Goal: Information Seeking & Learning: Compare options

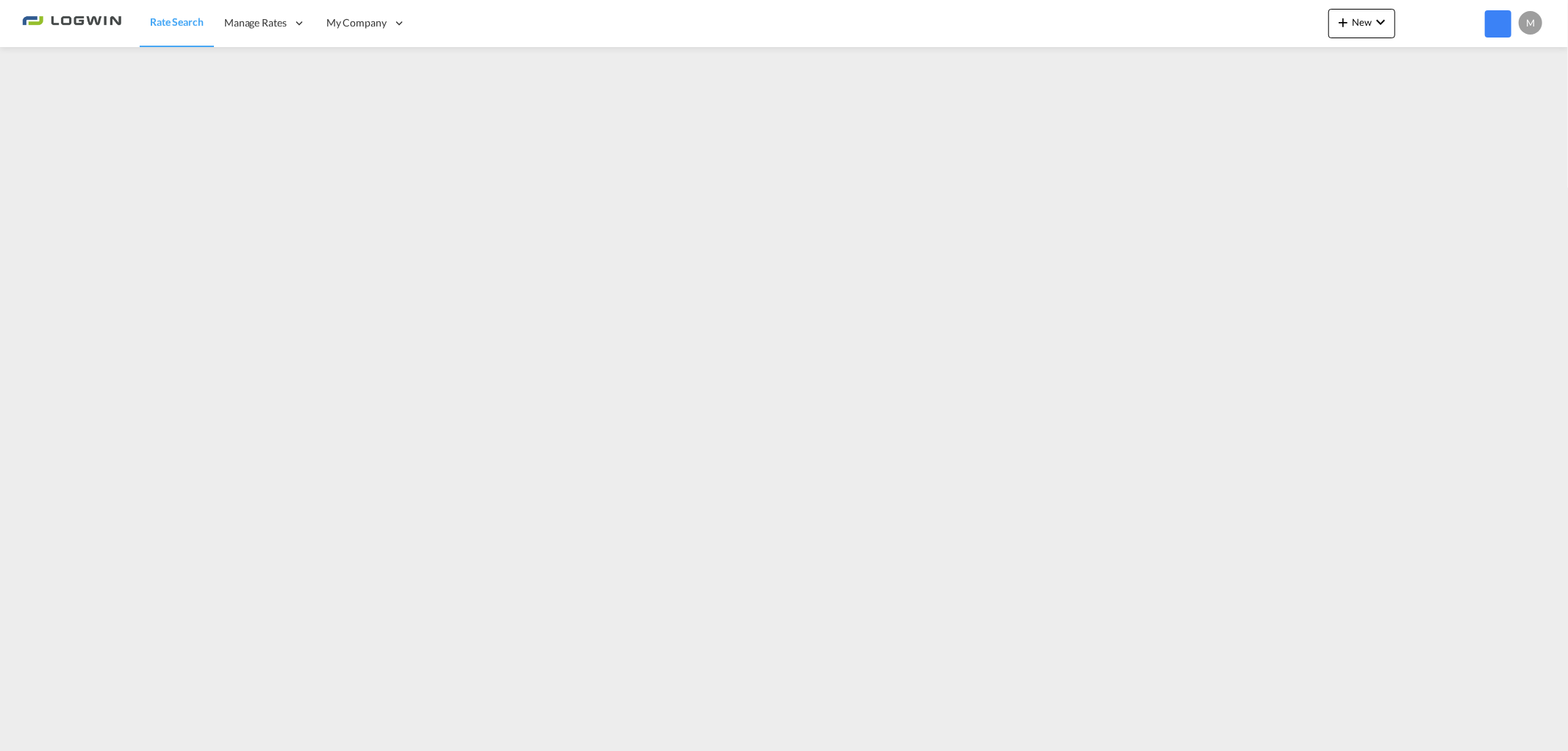
click at [197, 28] on span "Rate Search" at bounding box center [177, 22] width 53 height 15
click at [185, 30] on link "Rate Search" at bounding box center [176, 23] width 75 height 48
